Goal: Task Accomplishment & Management: Use online tool/utility

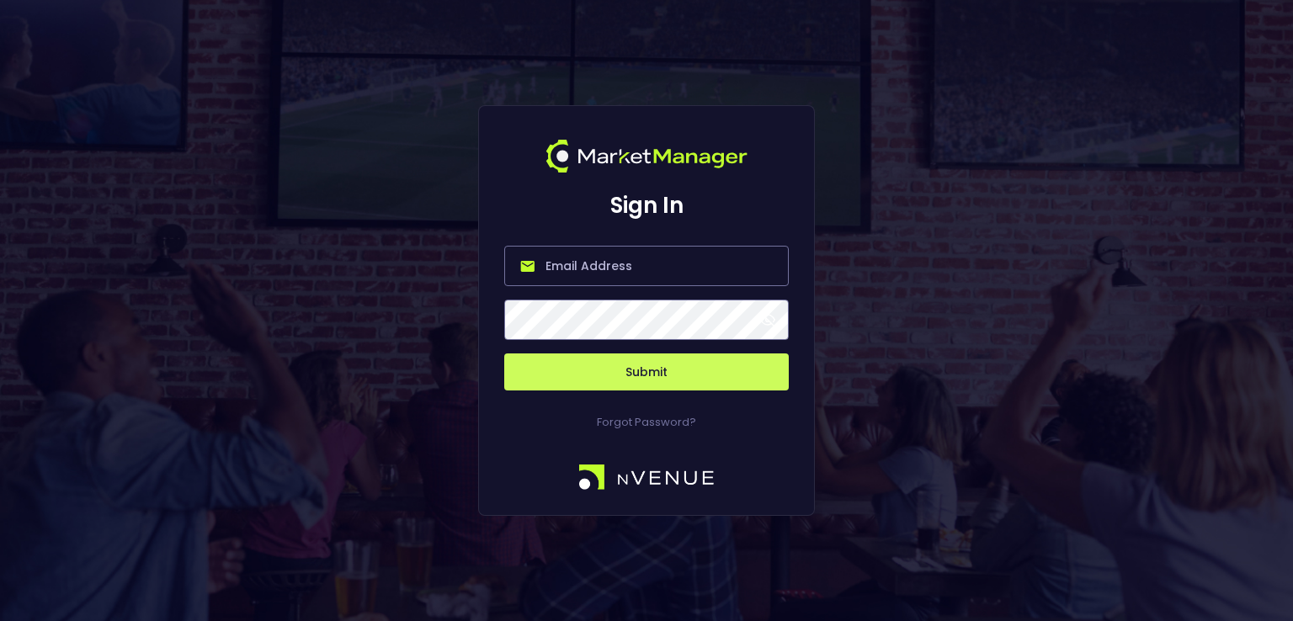
type input "[PERSON_NAME][EMAIL_ADDRESS][DOMAIN_NAME]"
click at [641, 366] on button "Submit" at bounding box center [646, 371] width 284 height 37
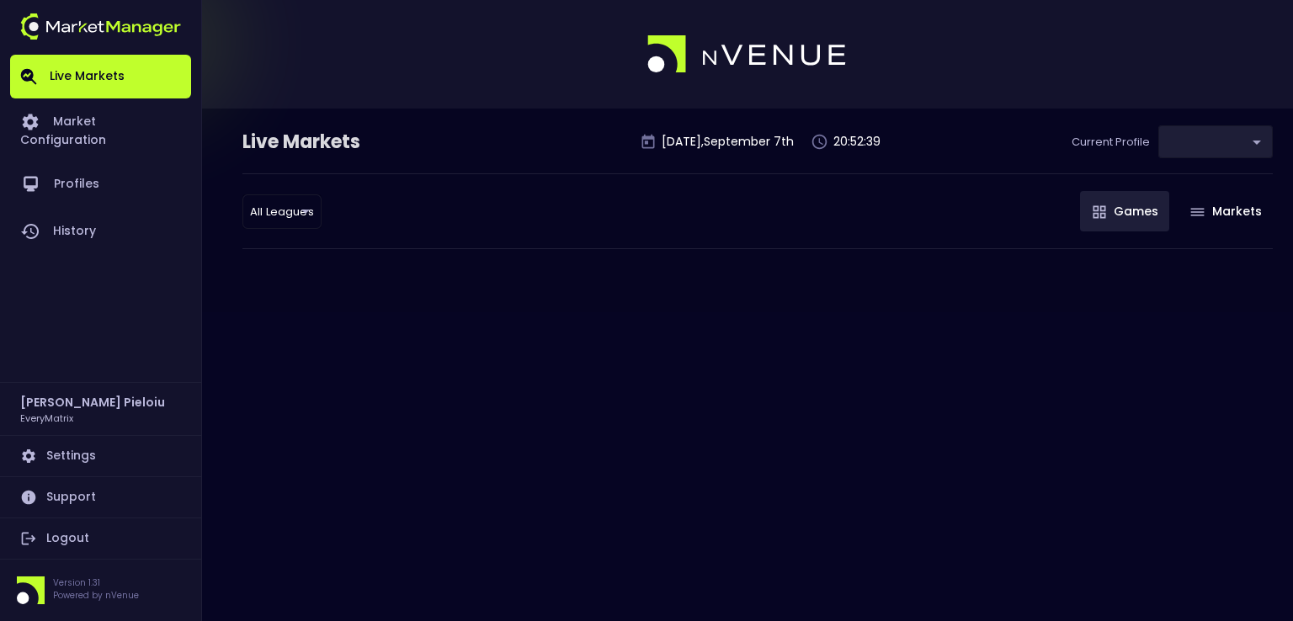
type input "41a1a02b-08cb-4a84-b265-6477bb6fe087"
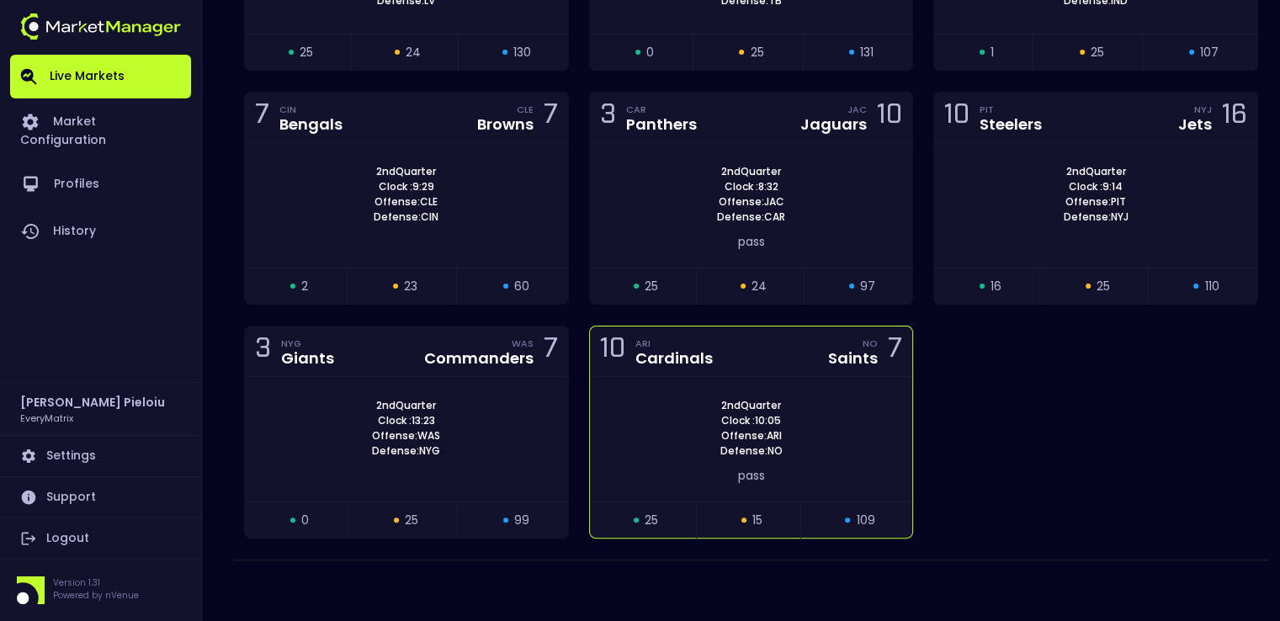
scroll to position [445, 0]
click at [798, 358] on div "10 ARI Cardinals NO Saints 7" at bounding box center [751, 351] width 323 height 50
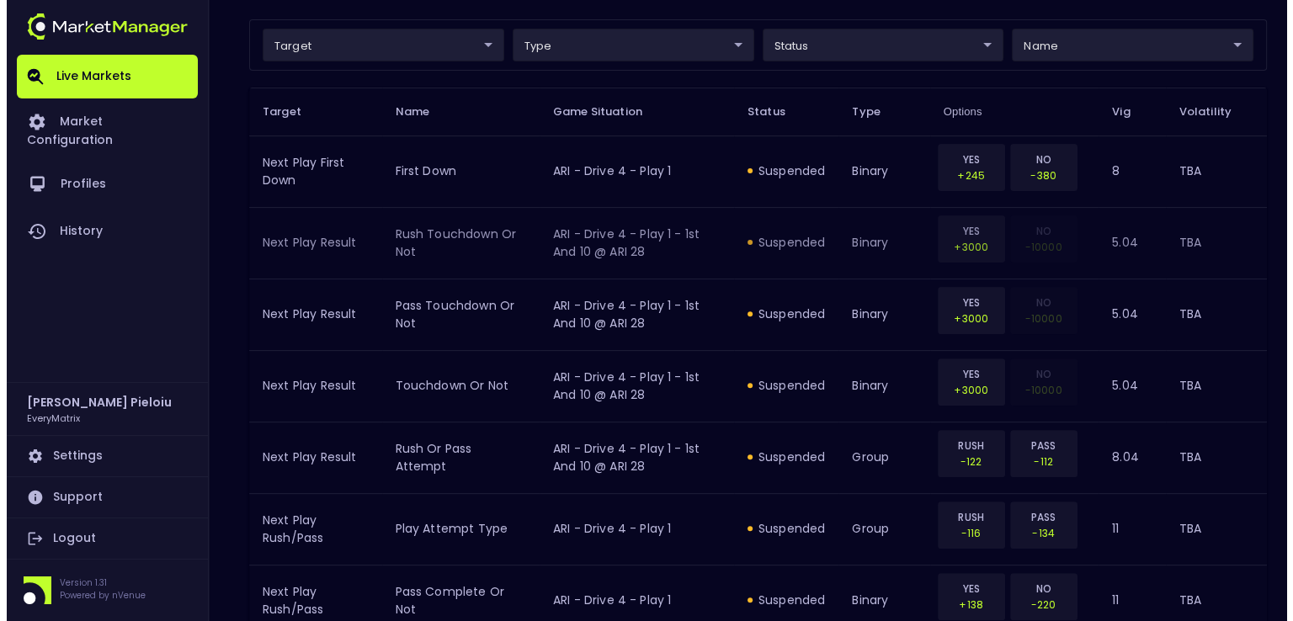
scroll to position [481, 0]
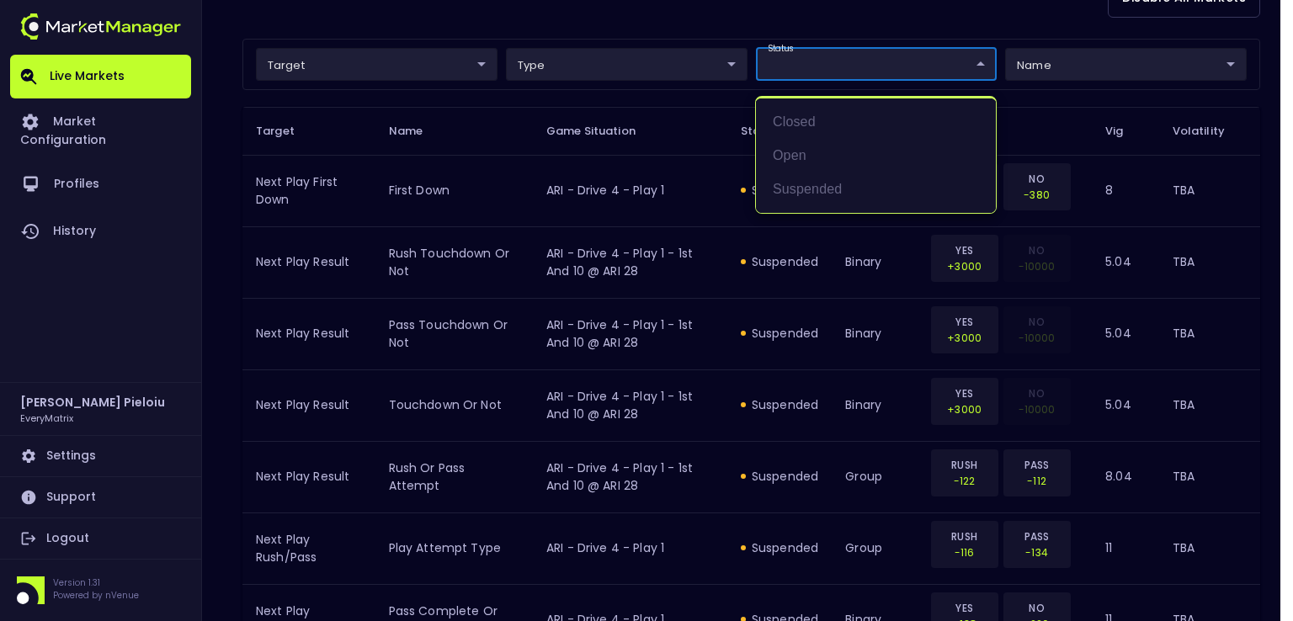
click at [1064, 59] on div at bounding box center [646, 310] width 1293 height 621
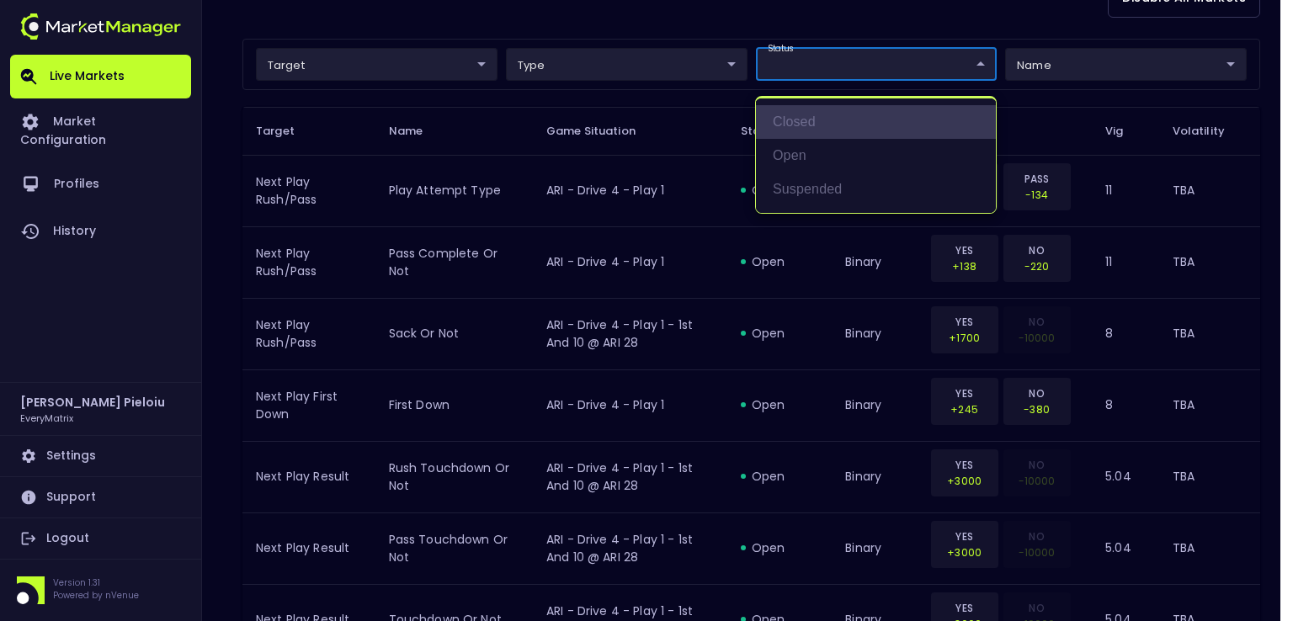
click at [802, 119] on li "closed" at bounding box center [876, 122] width 240 height 34
type input "closed"
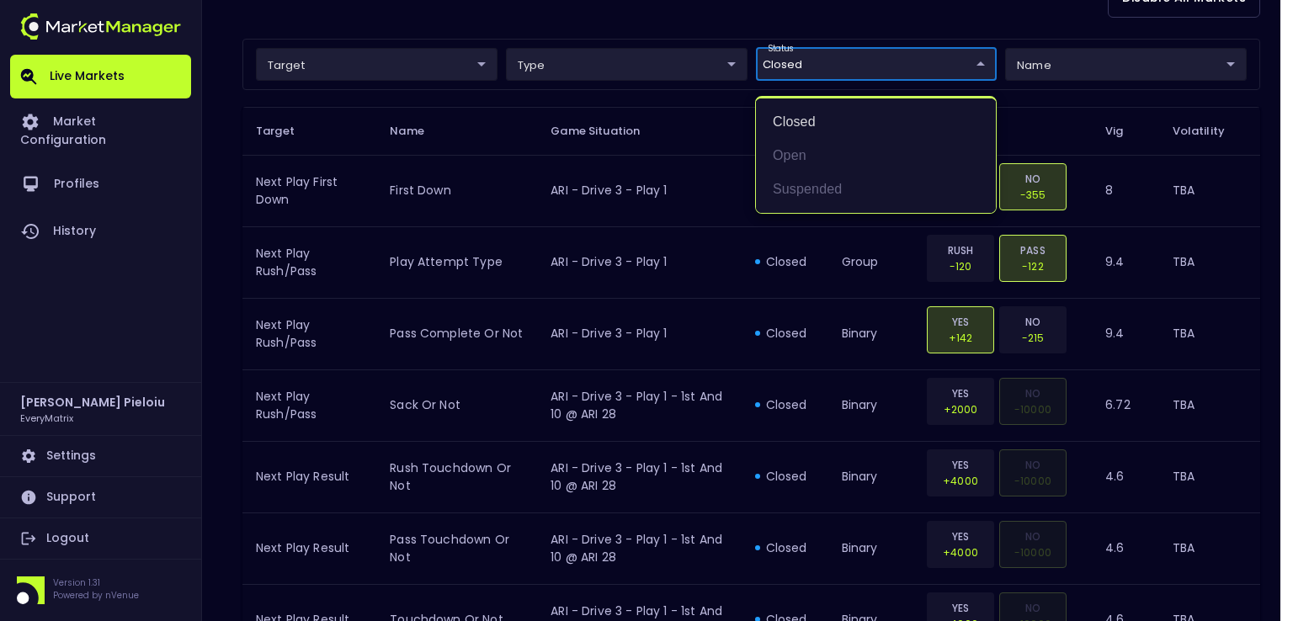
click at [1143, 242] on div at bounding box center [646, 310] width 1293 height 621
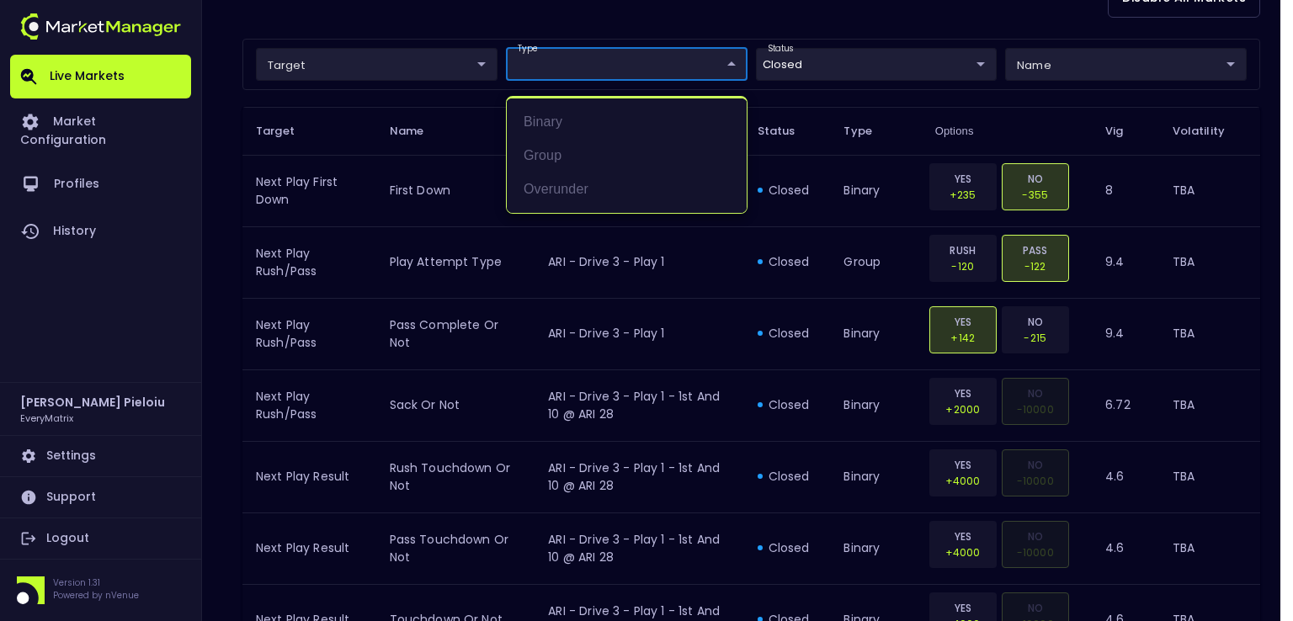
click at [1111, 55] on div at bounding box center [646, 310] width 1293 height 621
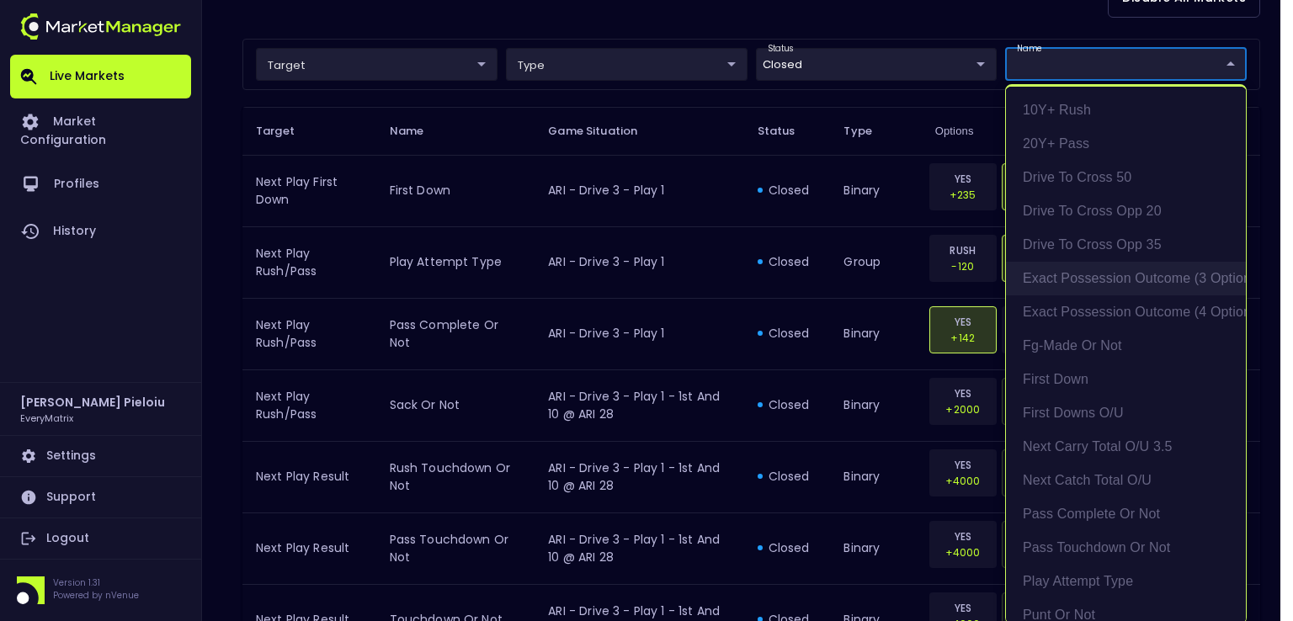
scroll to position [84, 0]
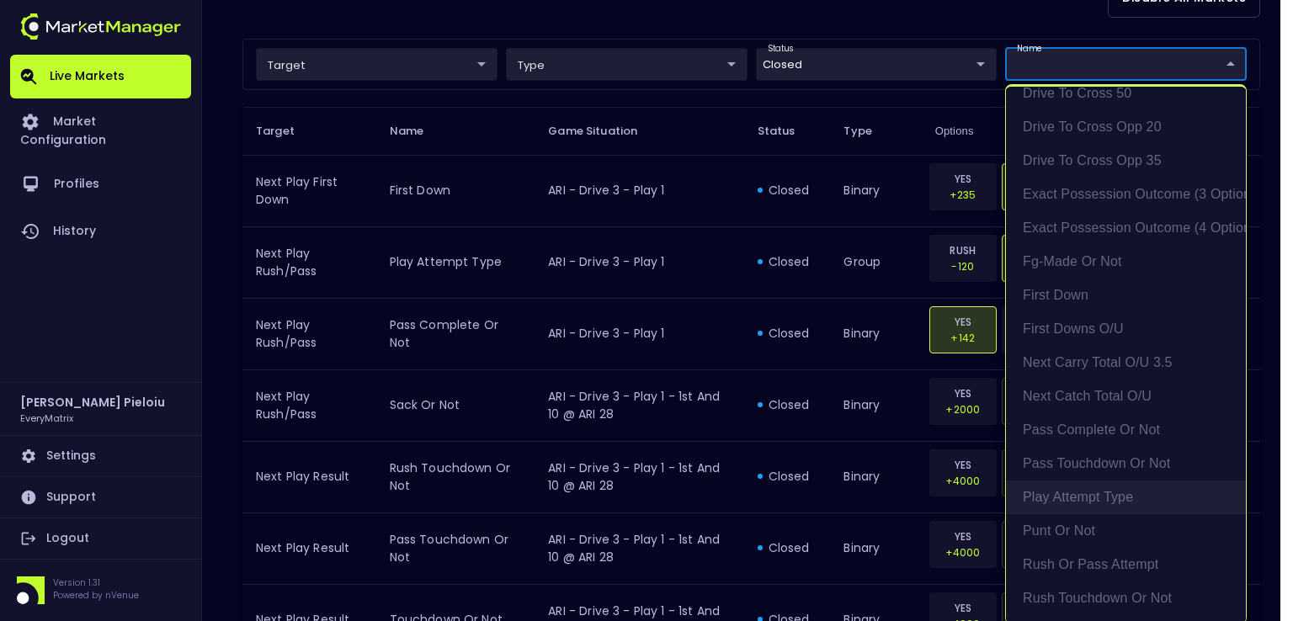
click at [1097, 492] on li "Play Attempt Type" at bounding box center [1126, 498] width 240 height 34
type input "Next Play Rush/Pass"
type input "group"
type input "Play Attempt Type"
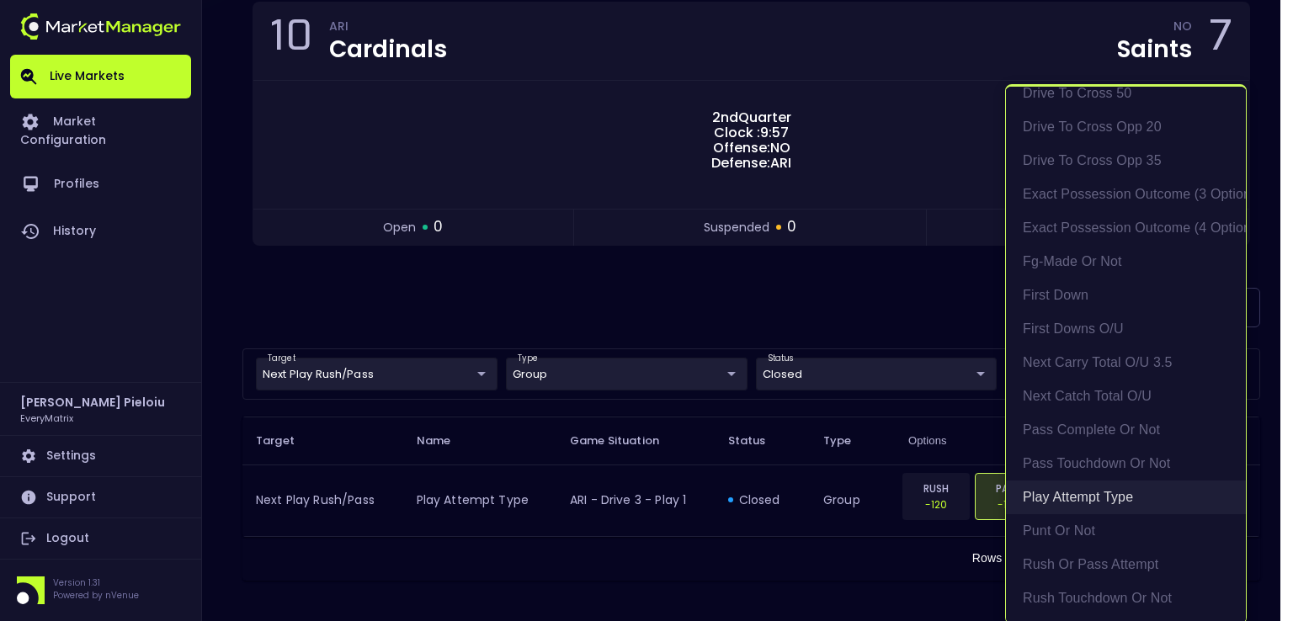
scroll to position [169, 0]
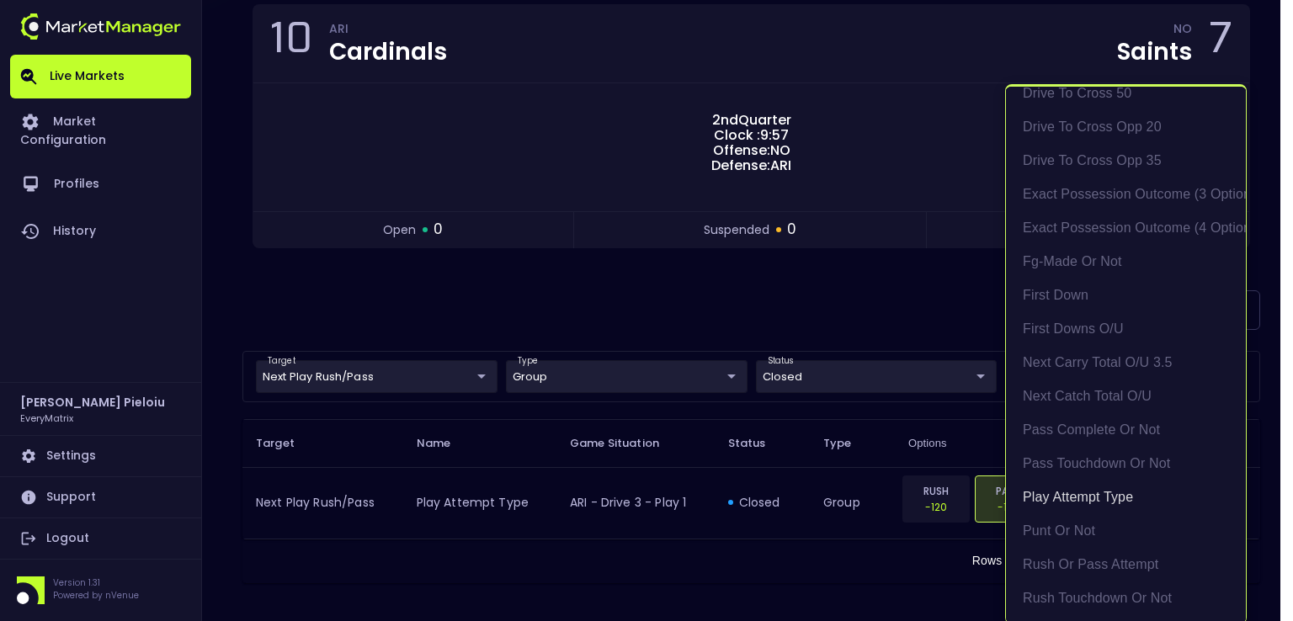
click at [865, 309] on div at bounding box center [646, 310] width 1293 height 621
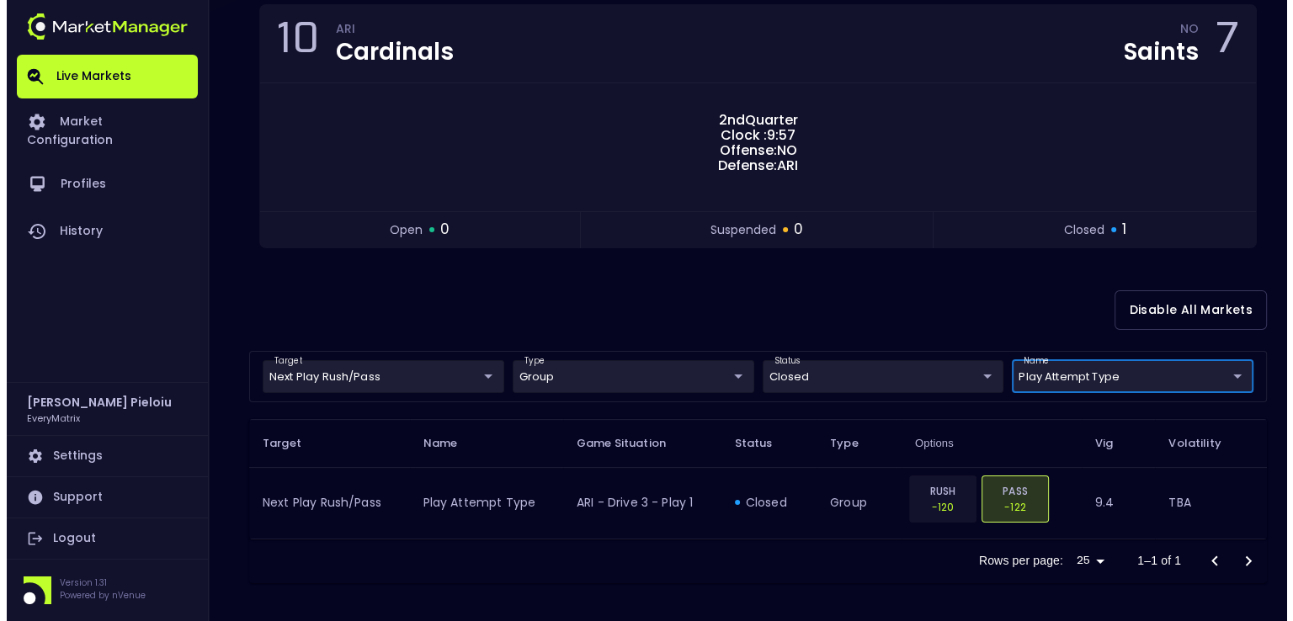
scroll to position [0, 0]
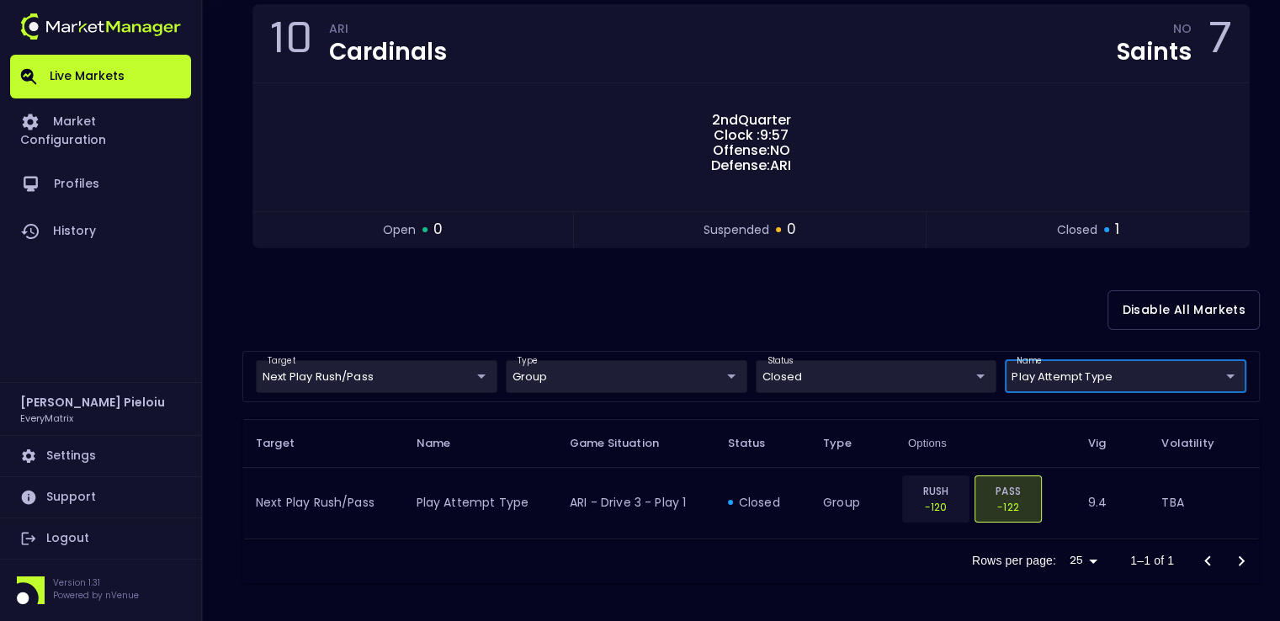
click at [1087, 378] on body "Live Markets Market Configuration Profiles History Marius Pieloiu EveryMatrix S…" at bounding box center [640, 227] width 1280 height 793
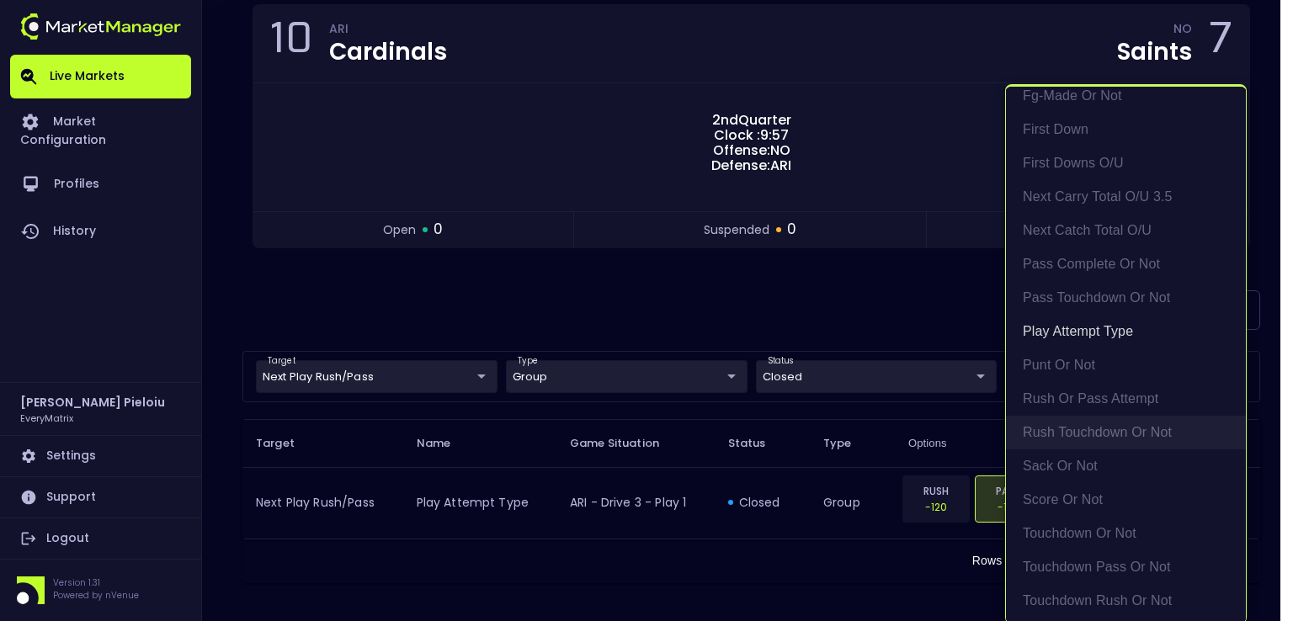
scroll to position [252, 0]
click at [1074, 334] on li "Play Attempt Type" at bounding box center [1126, 329] width 240 height 34
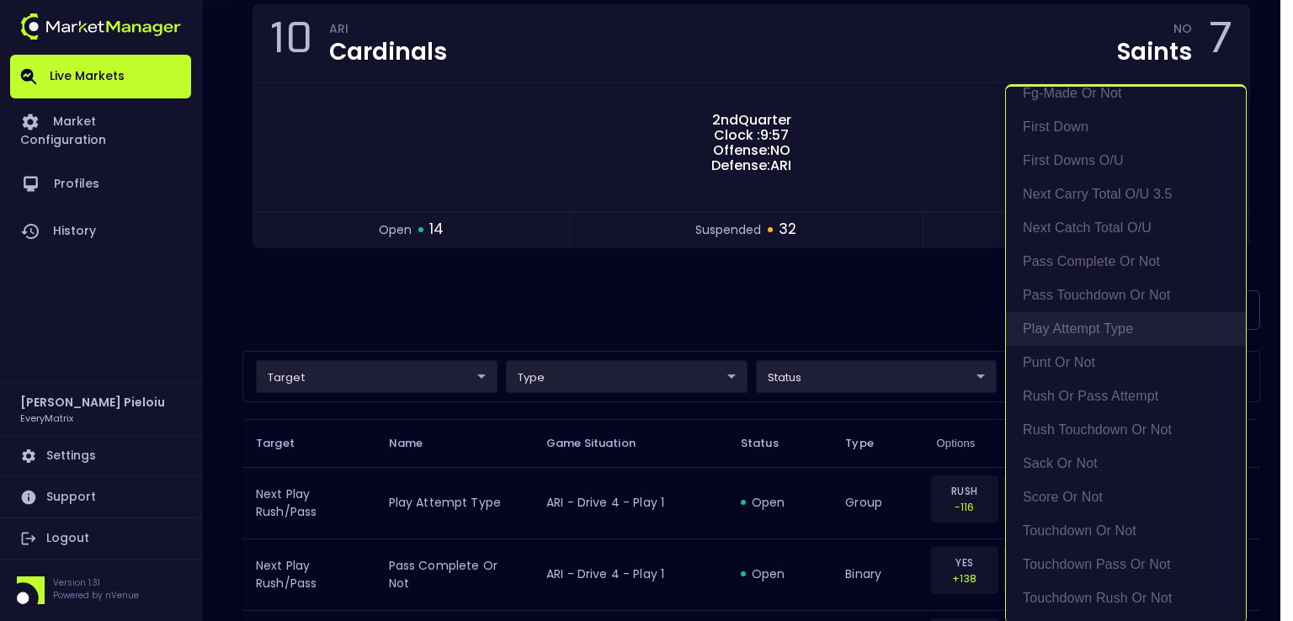
scroll to position [0, 0]
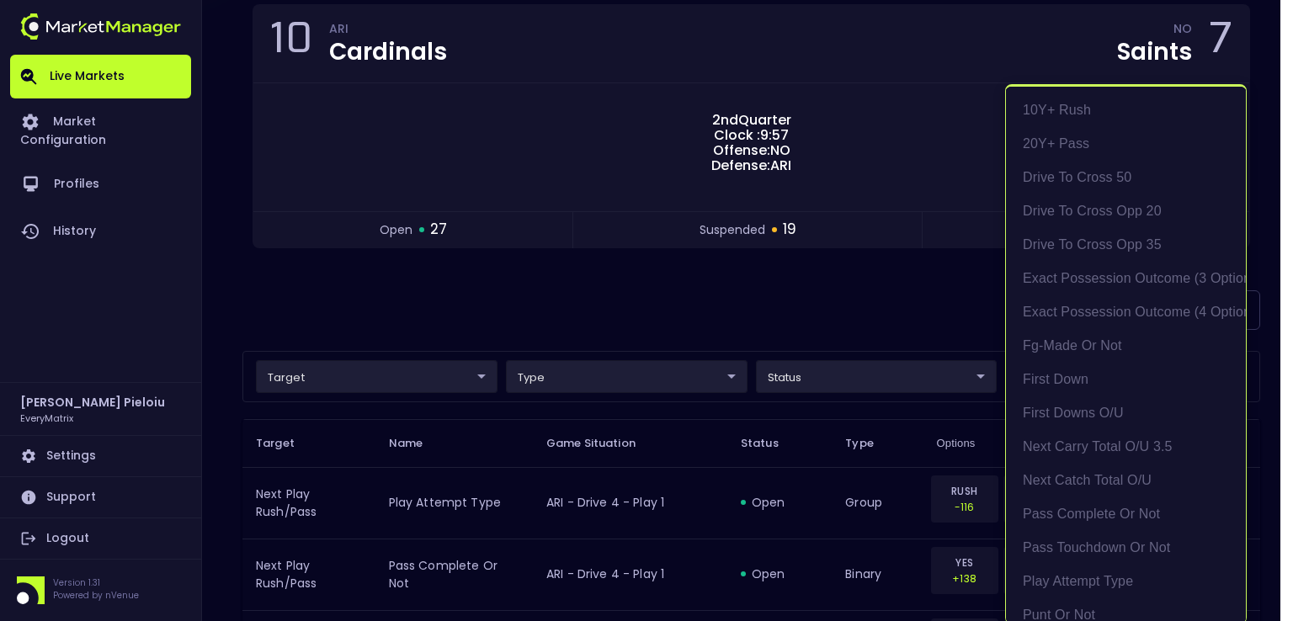
click at [933, 290] on div at bounding box center [646, 310] width 1293 height 621
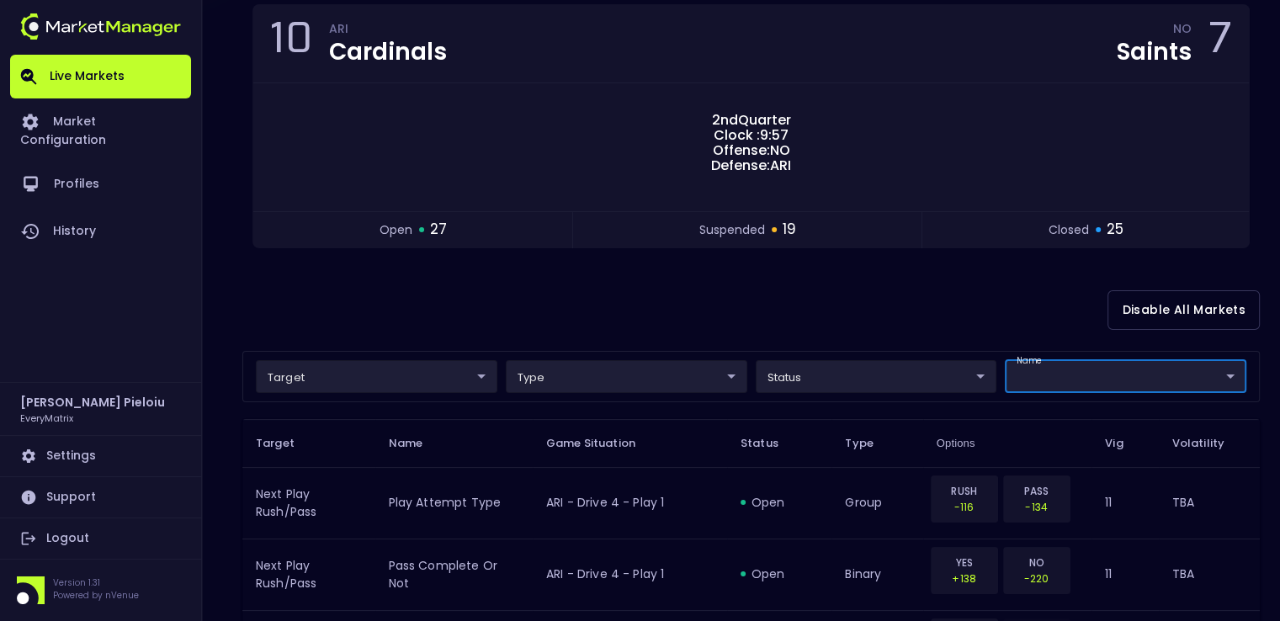
scroll to position [337, 0]
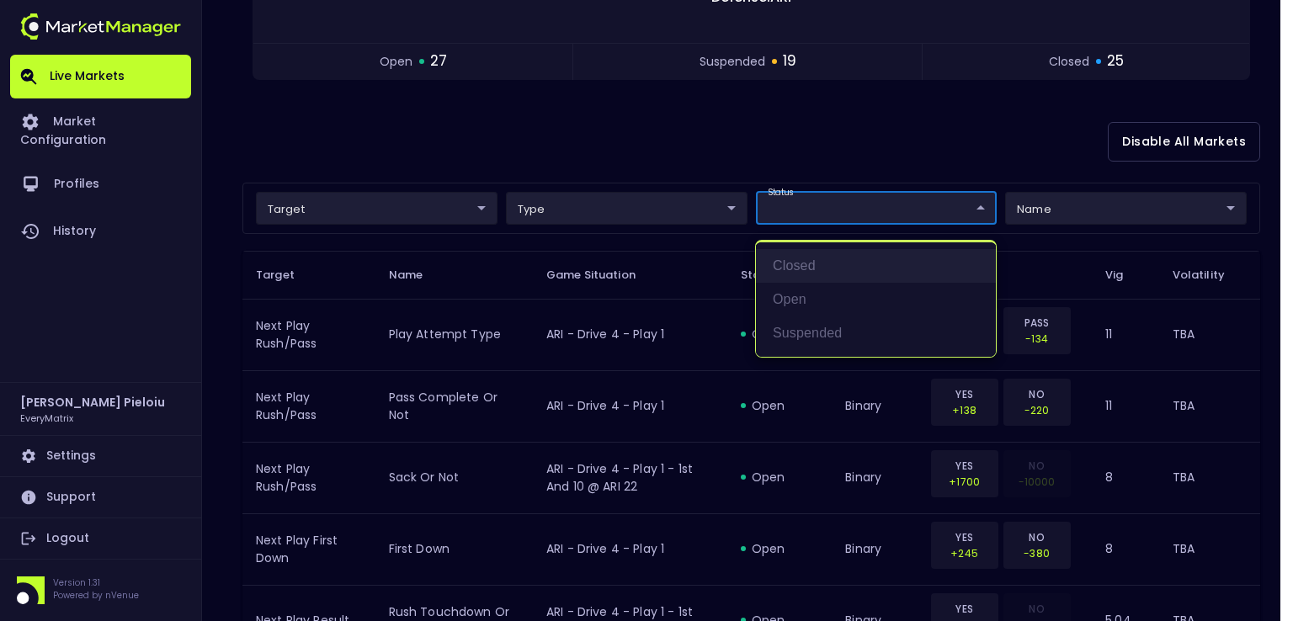
click at [798, 269] on li "closed" at bounding box center [876, 266] width 240 height 34
type input "closed"
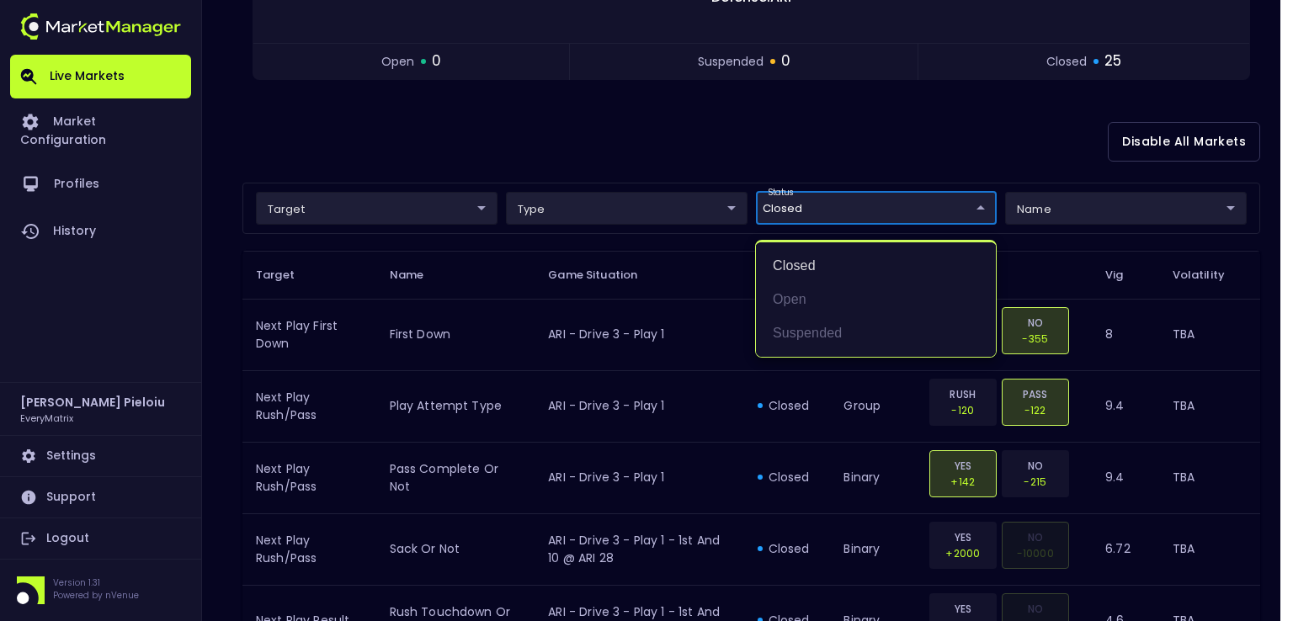
click at [1138, 369] on div at bounding box center [646, 310] width 1293 height 621
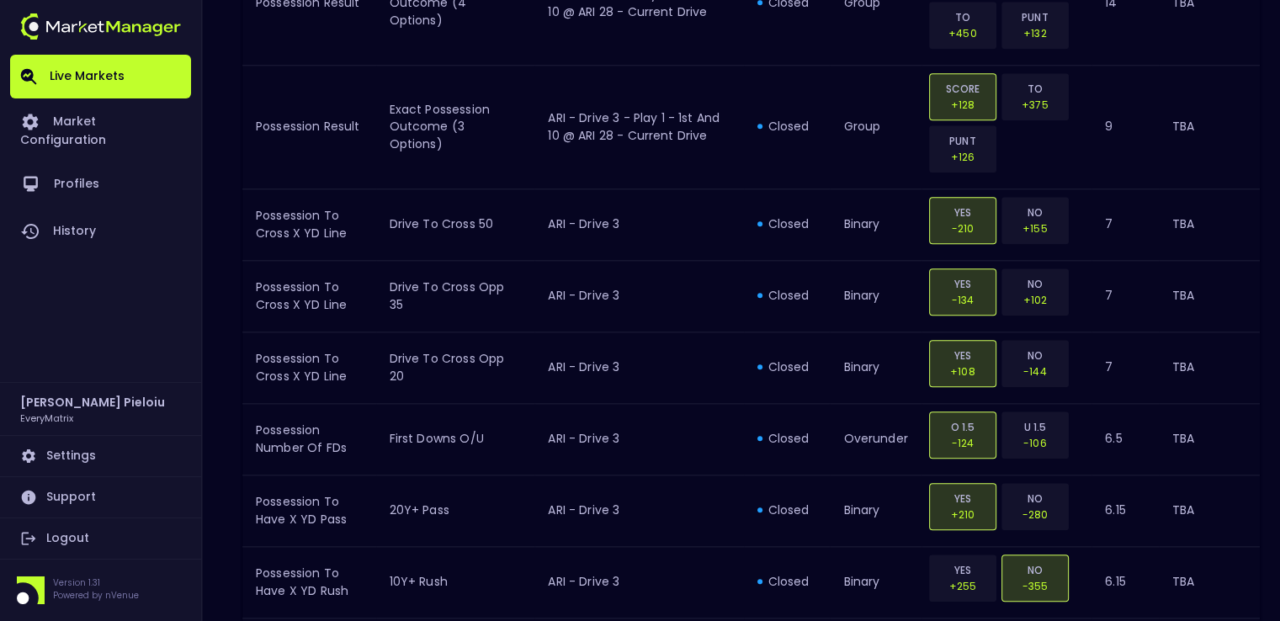
scroll to position [1986, 0]
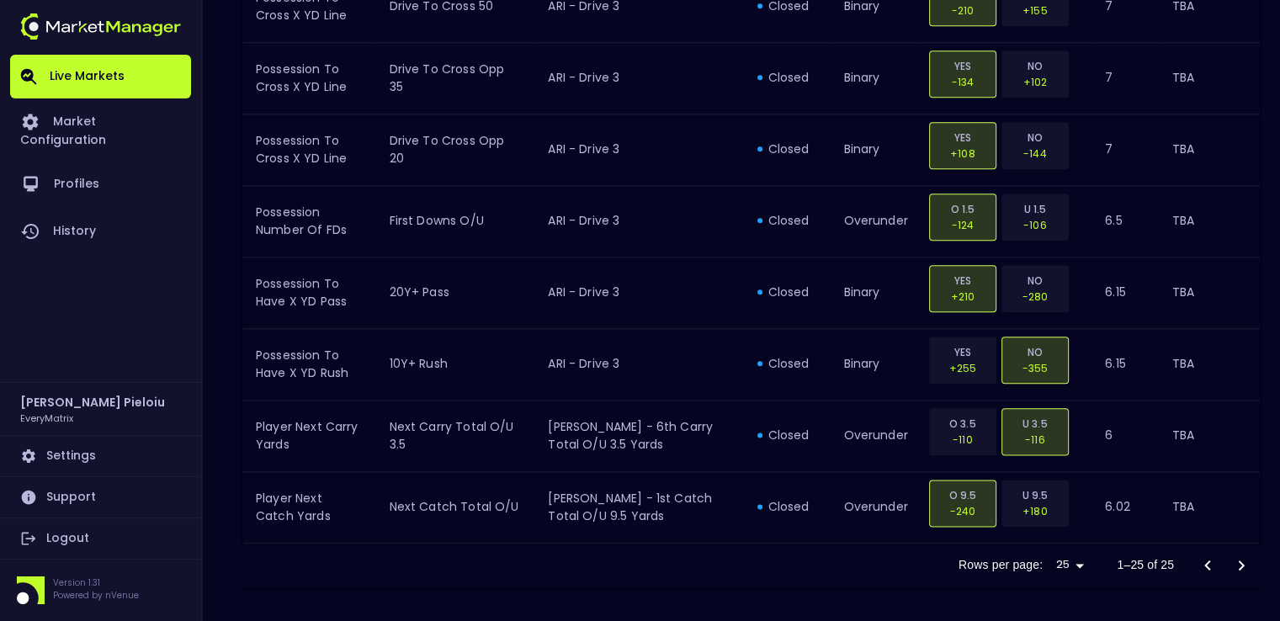
click at [1241, 561] on div at bounding box center [1224, 566] width 67 height 34
click at [1243, 556] on div at bounding box center [1224, 566] width 67 height 34
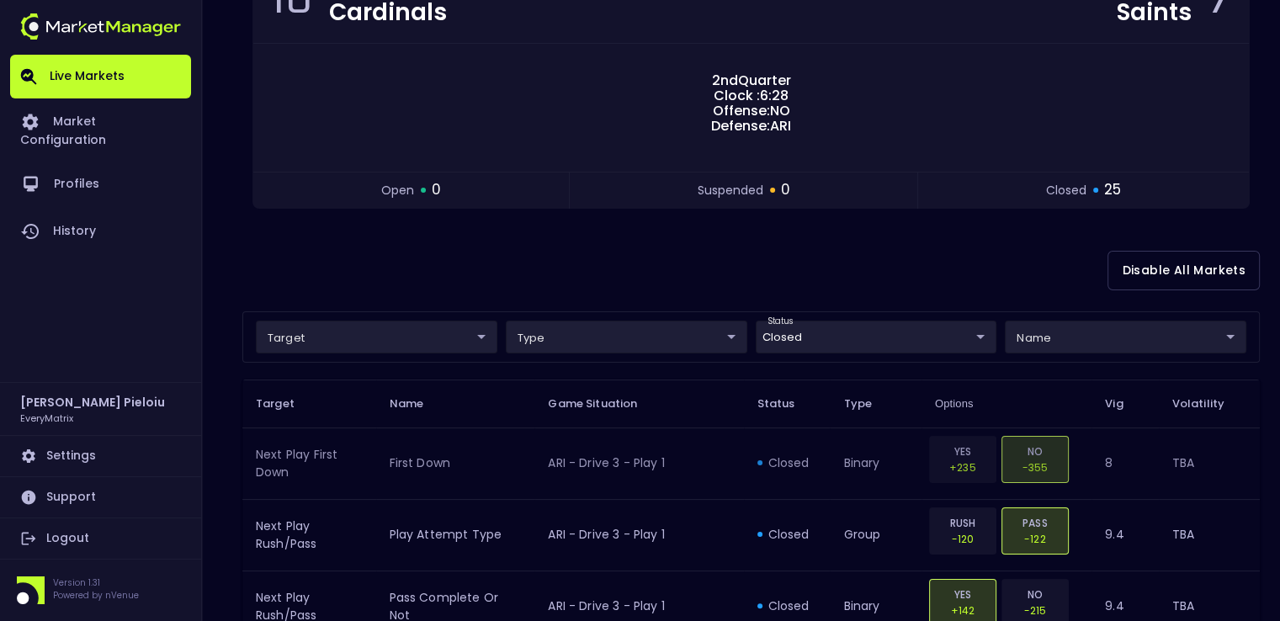
scroll to position [337, 0]
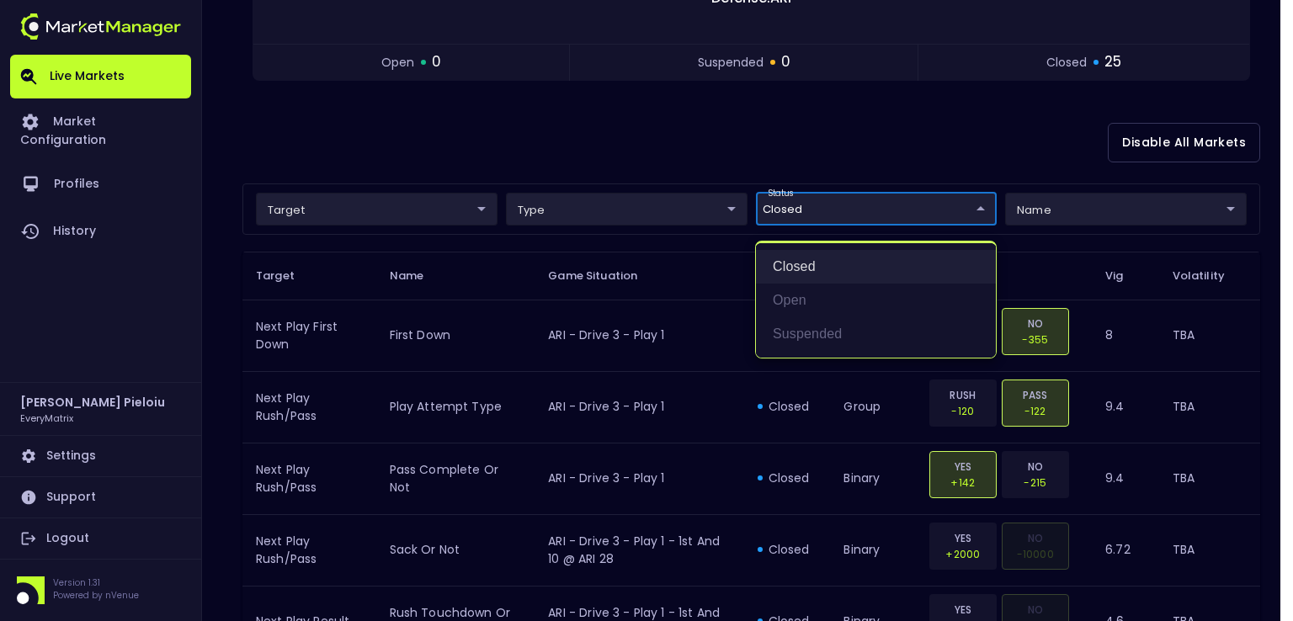
click at [800, 266] on li "closed" at bounding box center [876, 267] width 240 height 34
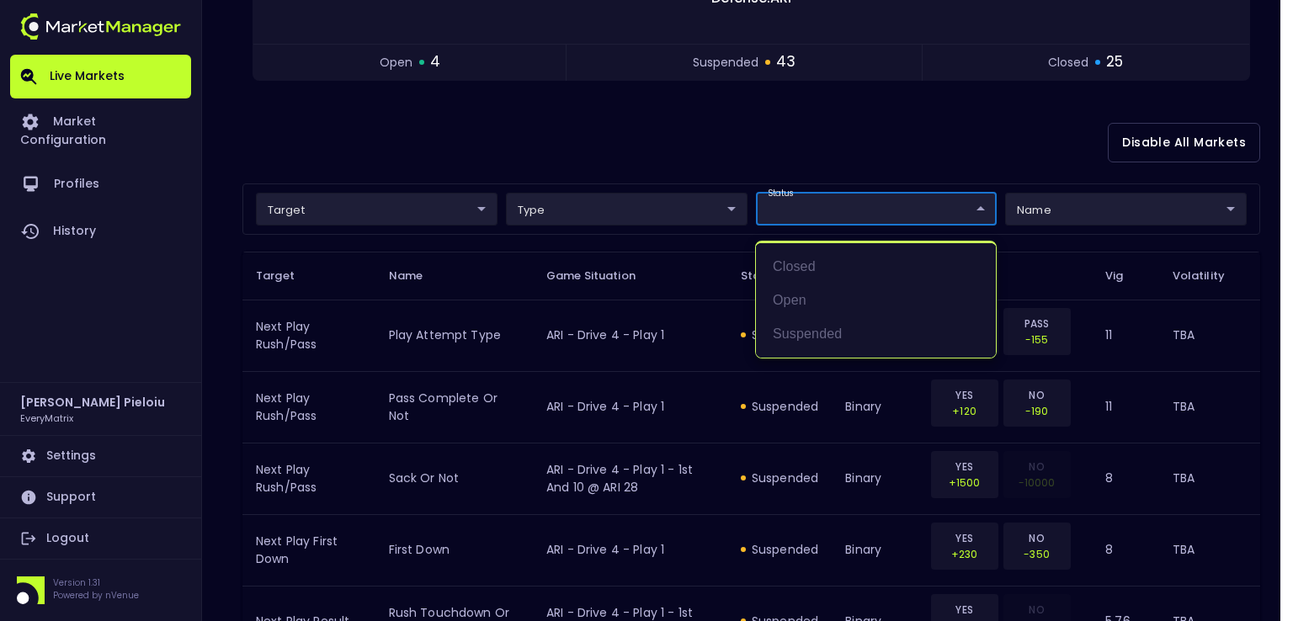
click at [801, 210] on div at bounding box center [646, 310] width 1293 height 621
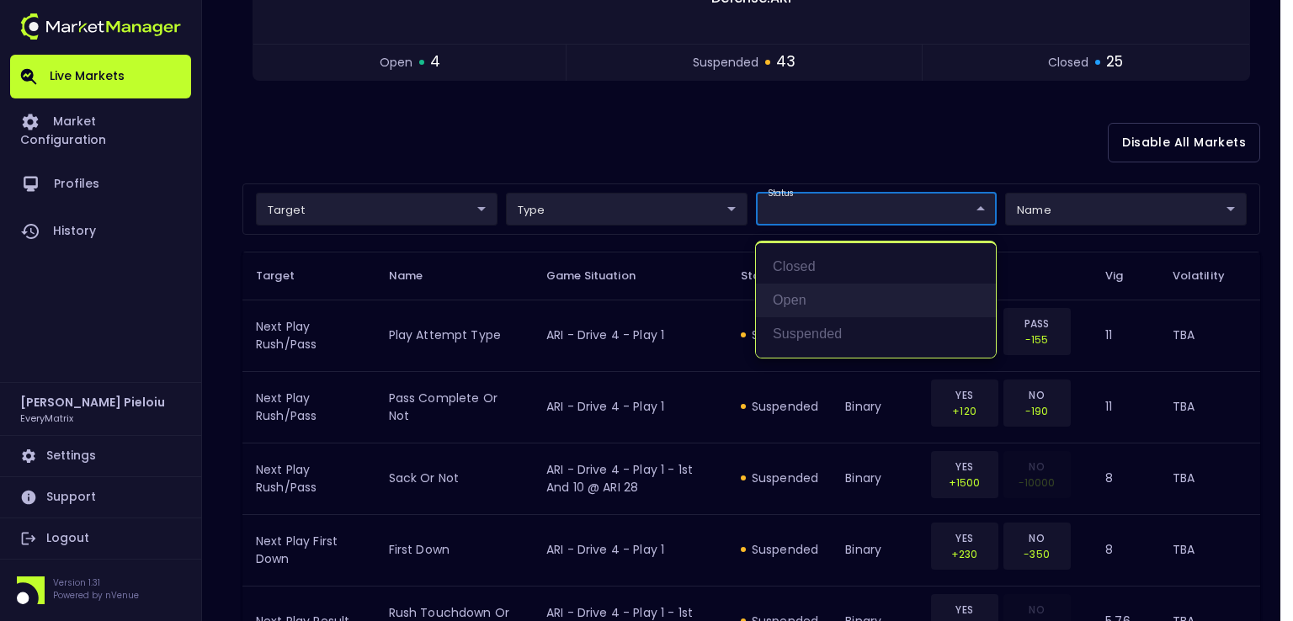
click at [792, 302] on li "open" at bounding box center [876, 301] width 240 height 34
type input "open"
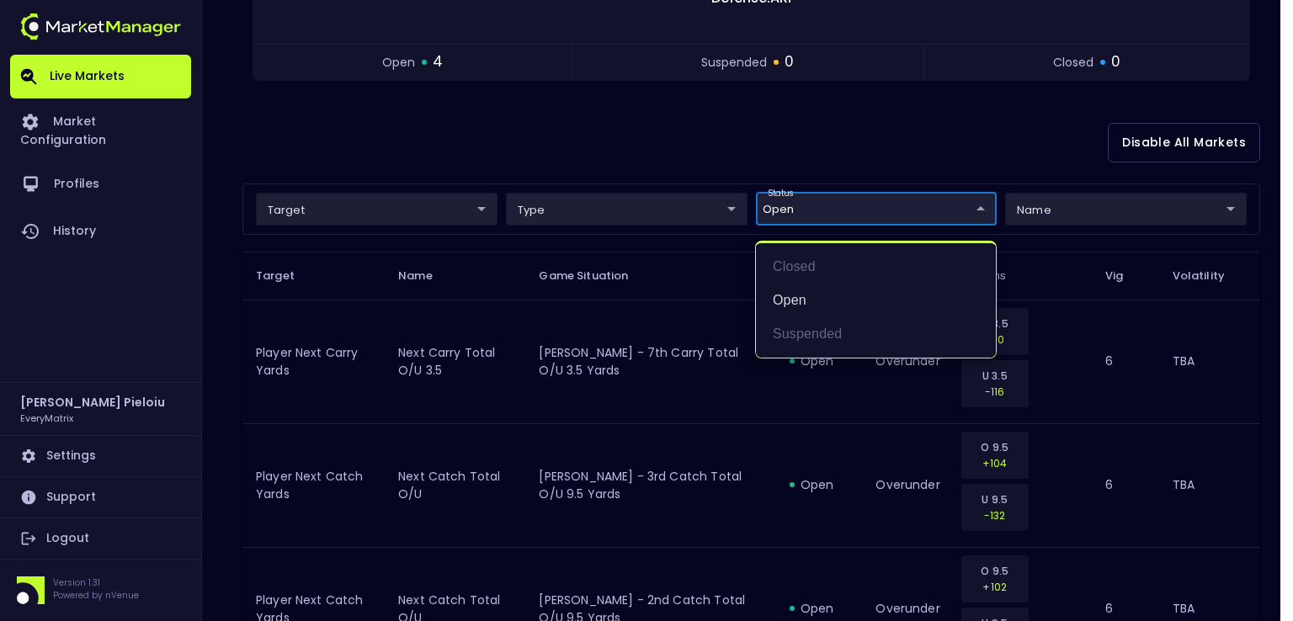
click at [651, 311] on div at bounding box center [646, 310] width 1293 height 621
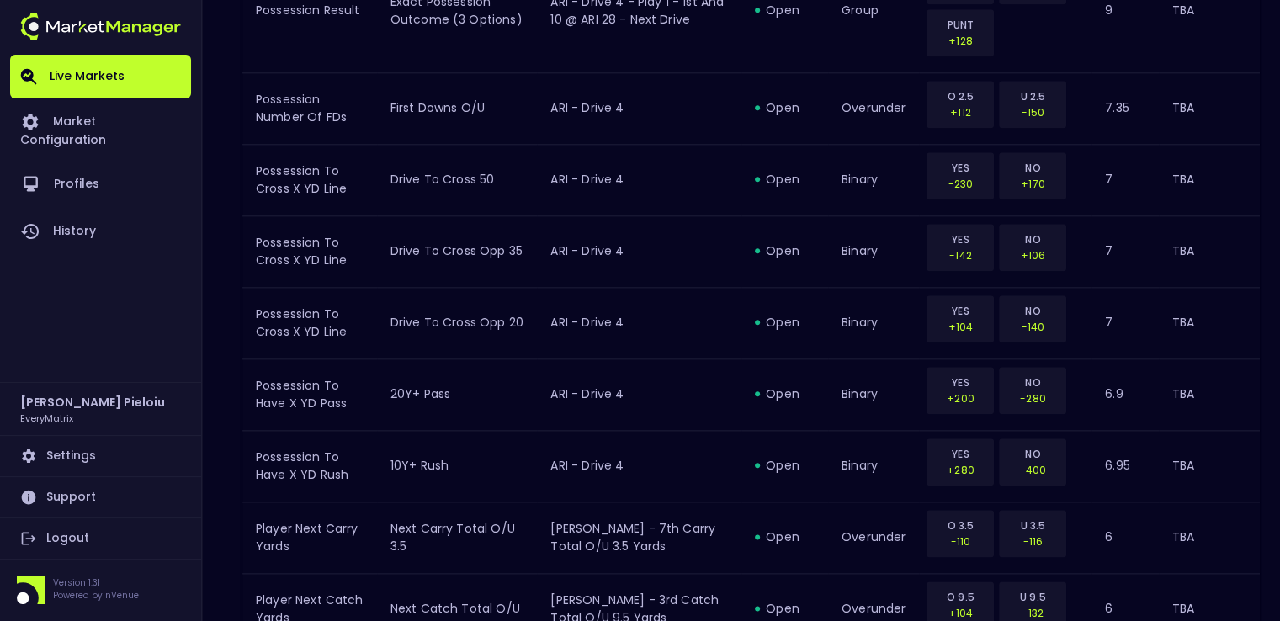
scroll to position [1986, 0]
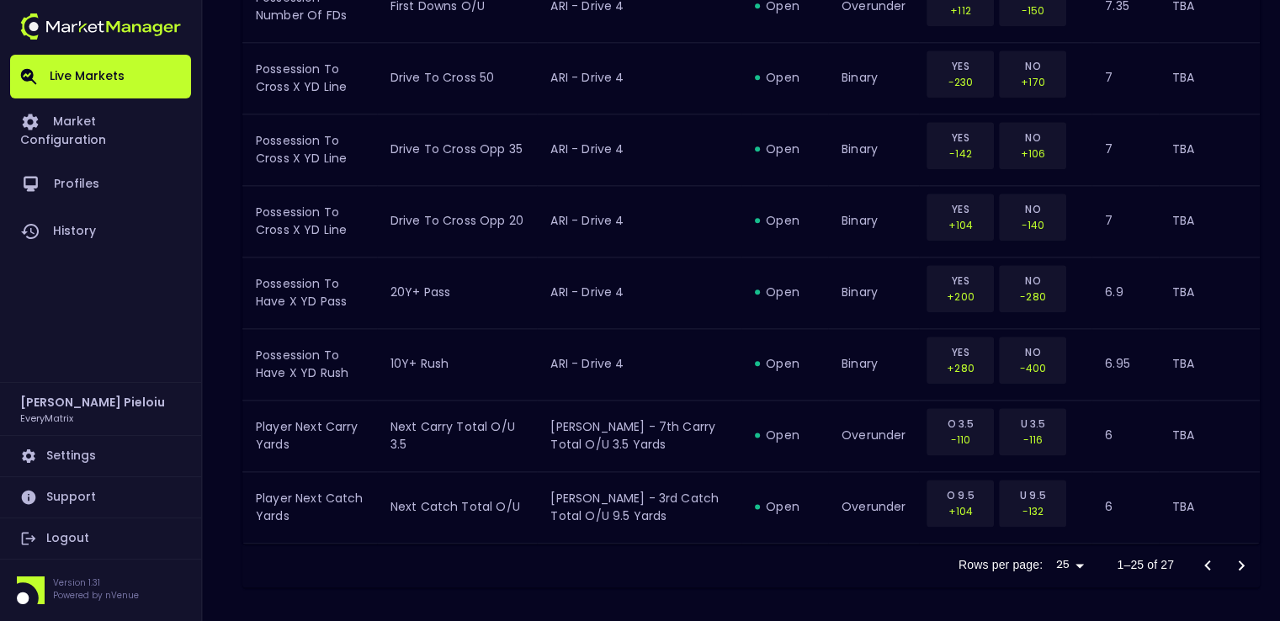
click at [1246, 563] on icon "Go to next page" at bounding box center [1241, 565] width 20 height 20
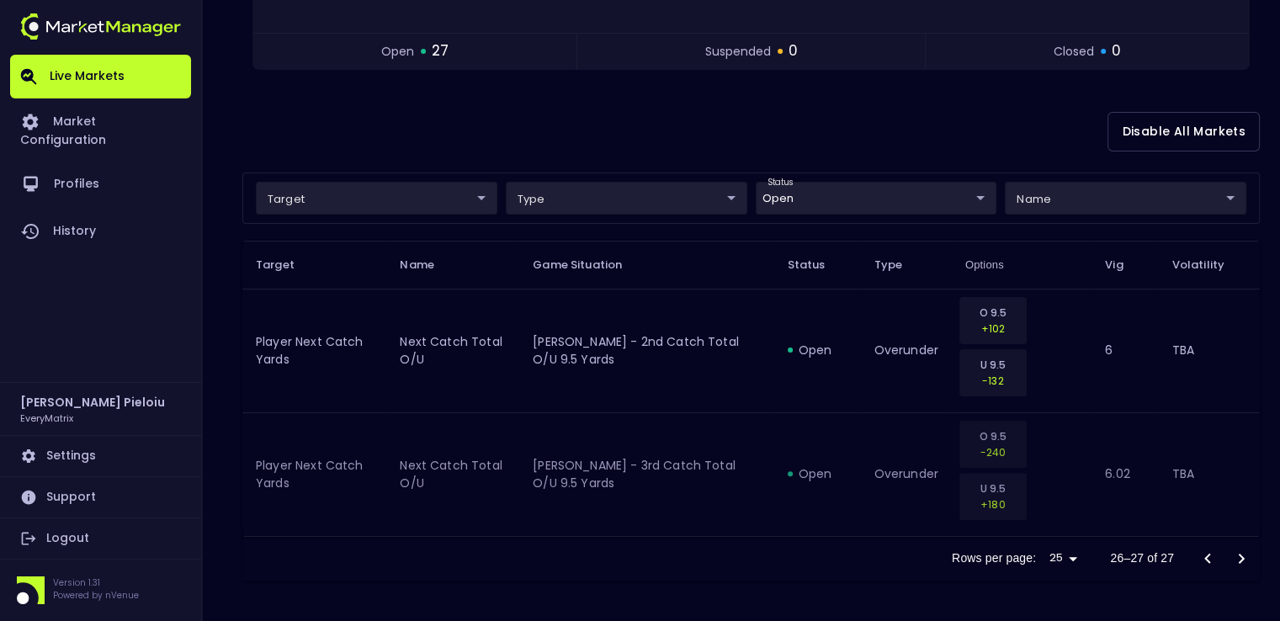
scroll to position [345, 0]
click at [1202, 556] on icon "Go to previous page" at bounding box center [1208, 561] width 20 height 20
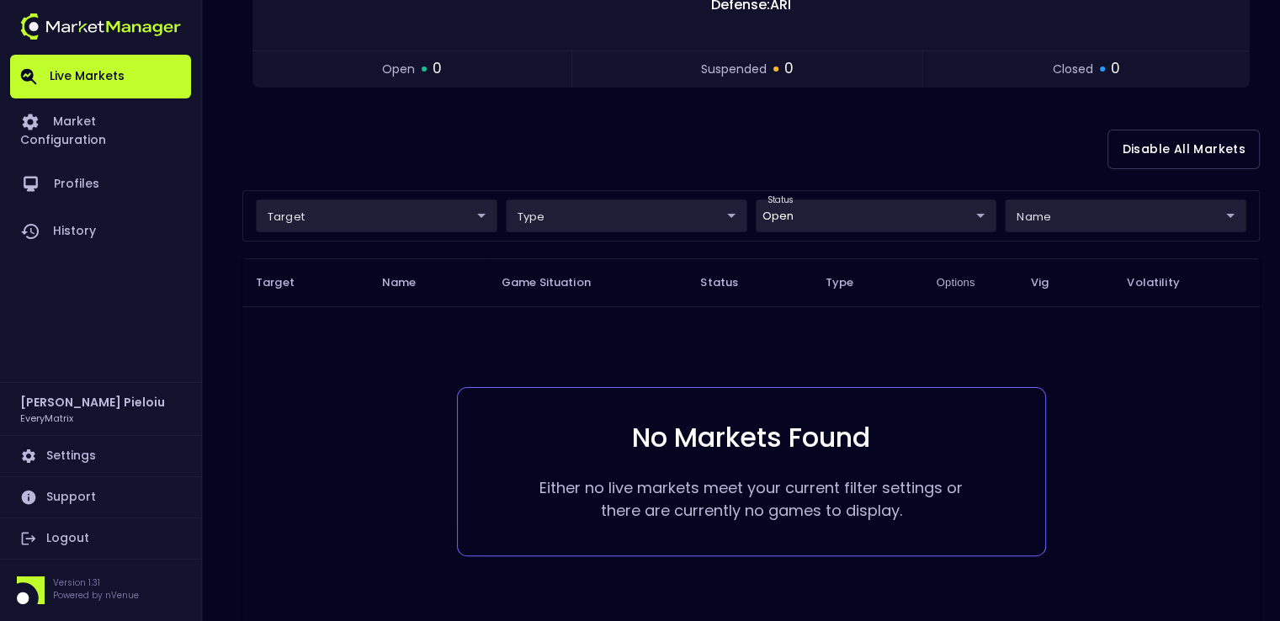
scroll to position [428, 0]
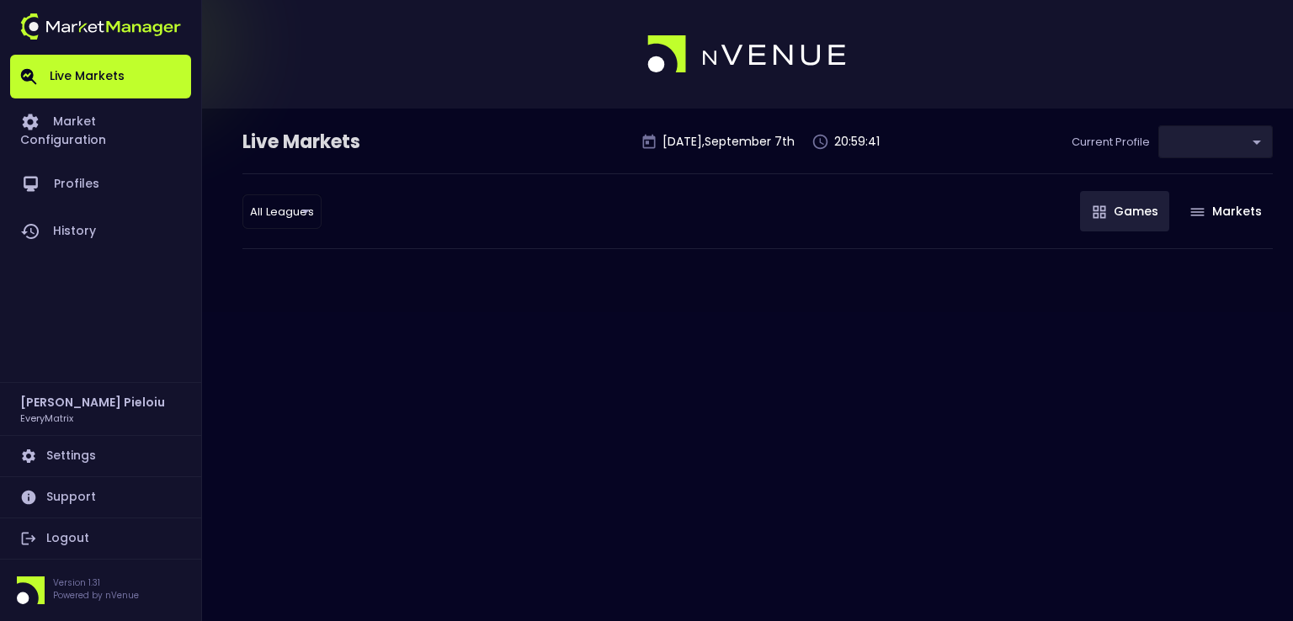
type input "41a1a02b-08cb-4a84-b265-6477bb6fe087"
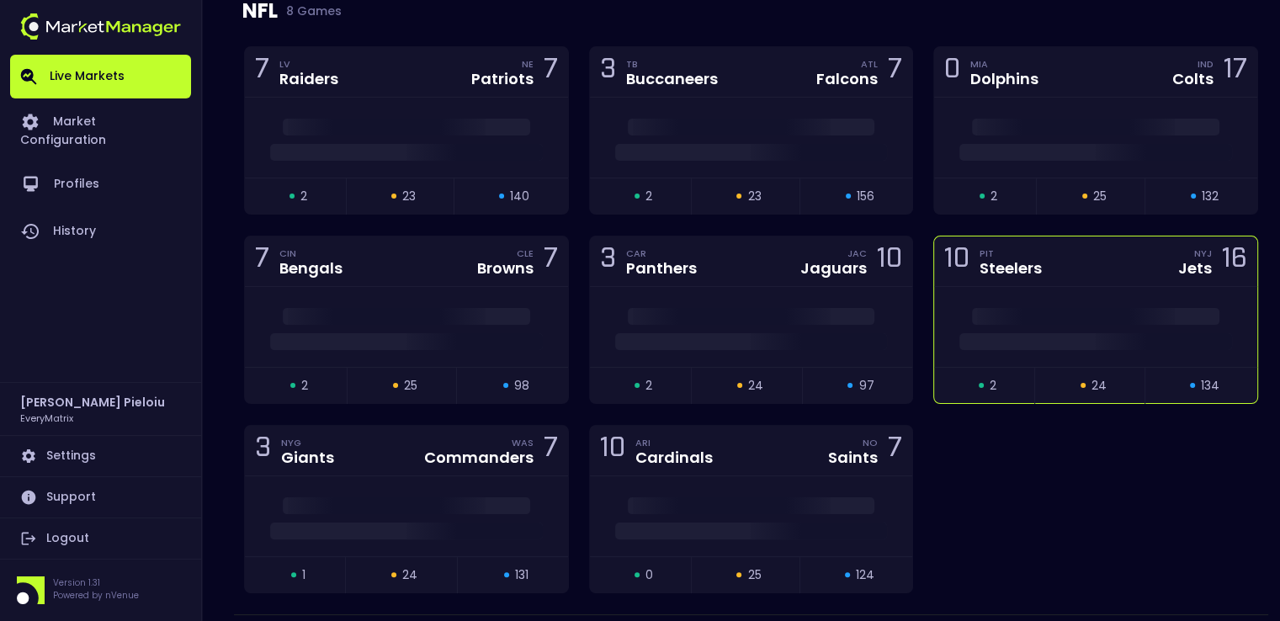
scroll to position [161, 0]
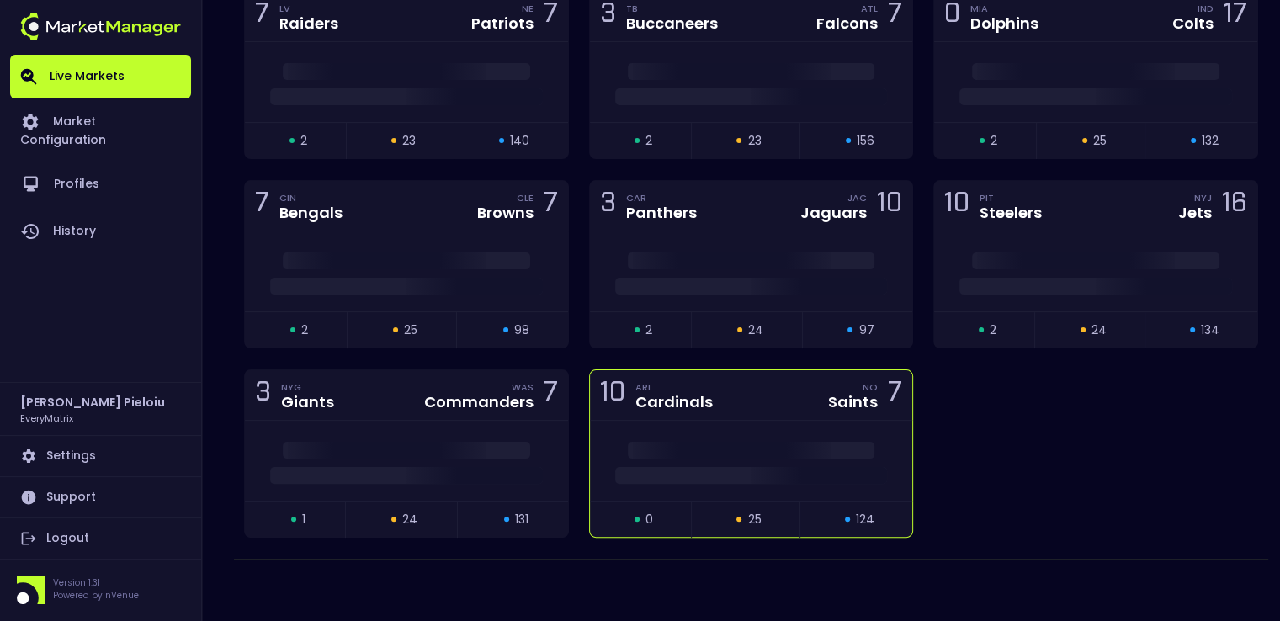
click at [720, 412] on div "10 ARI Cardinals NO Saints 7" at bounding box center [751, 395] width 323 height 50
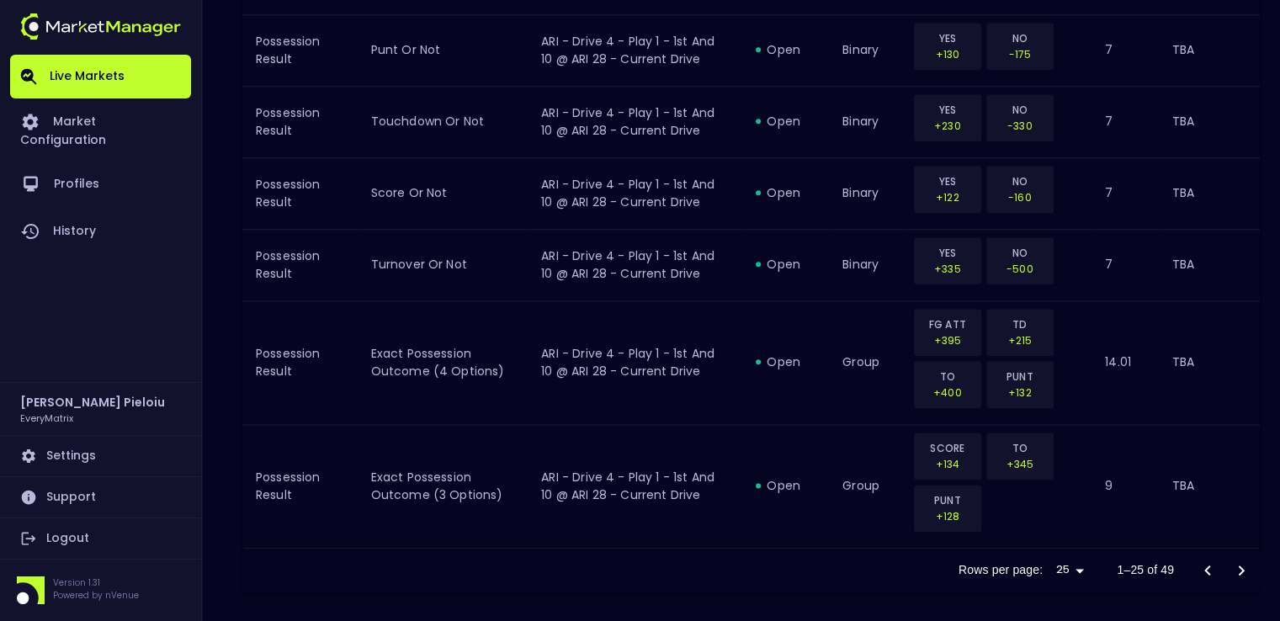
scroll to position [1986, 0]
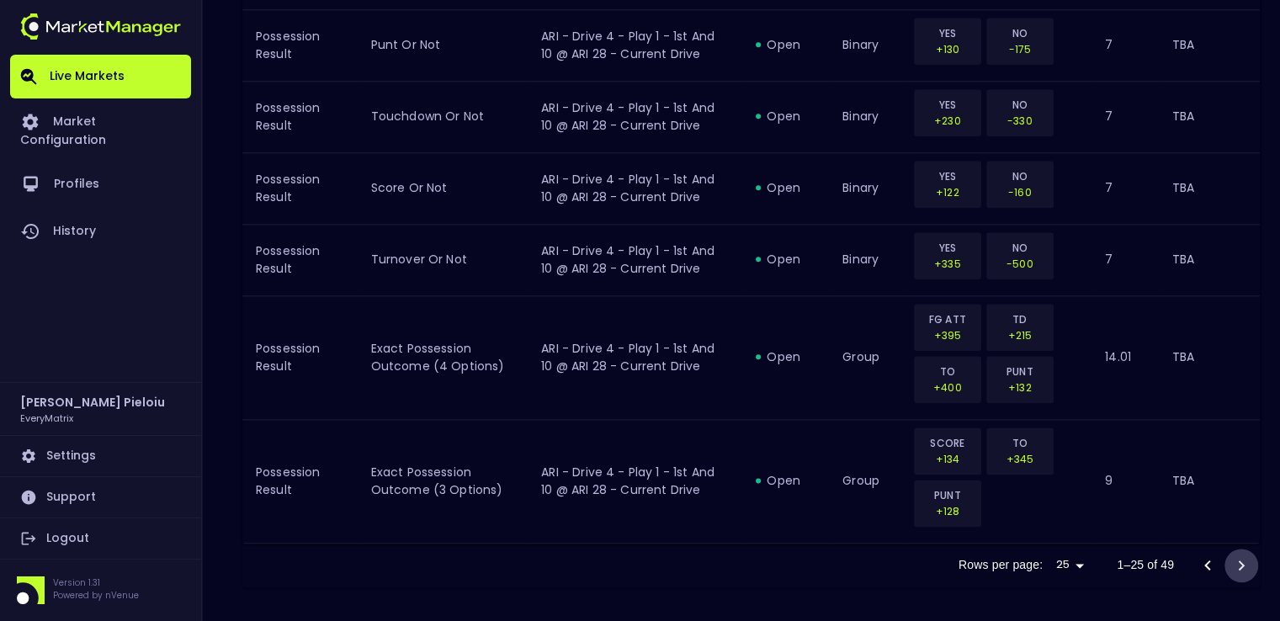
click at [1239, 561] on icon "Go to next page" at bounding box center [1241, 565] width 20 height 20
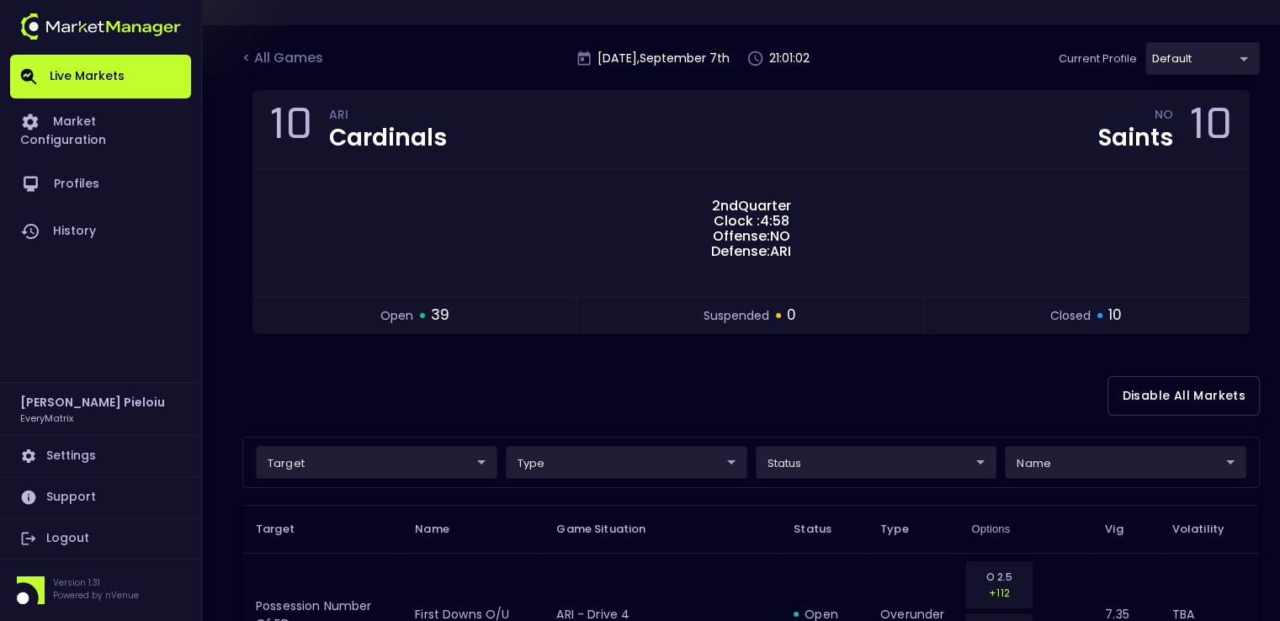
scroll to position [0, 0]
